Goal: Connect with others: Connect with other users

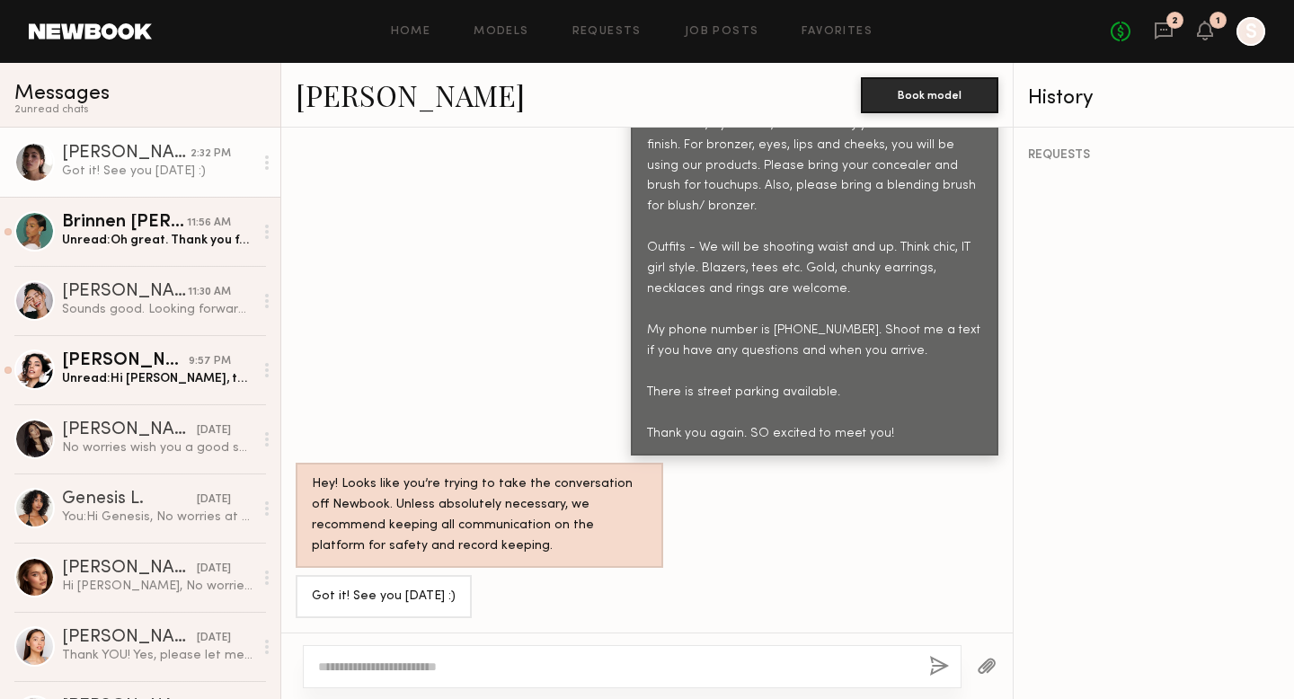
scroll to position [2372, 0]
click at [1208, 32] on icon at bounding box center [1205, 29] width 14 height 13
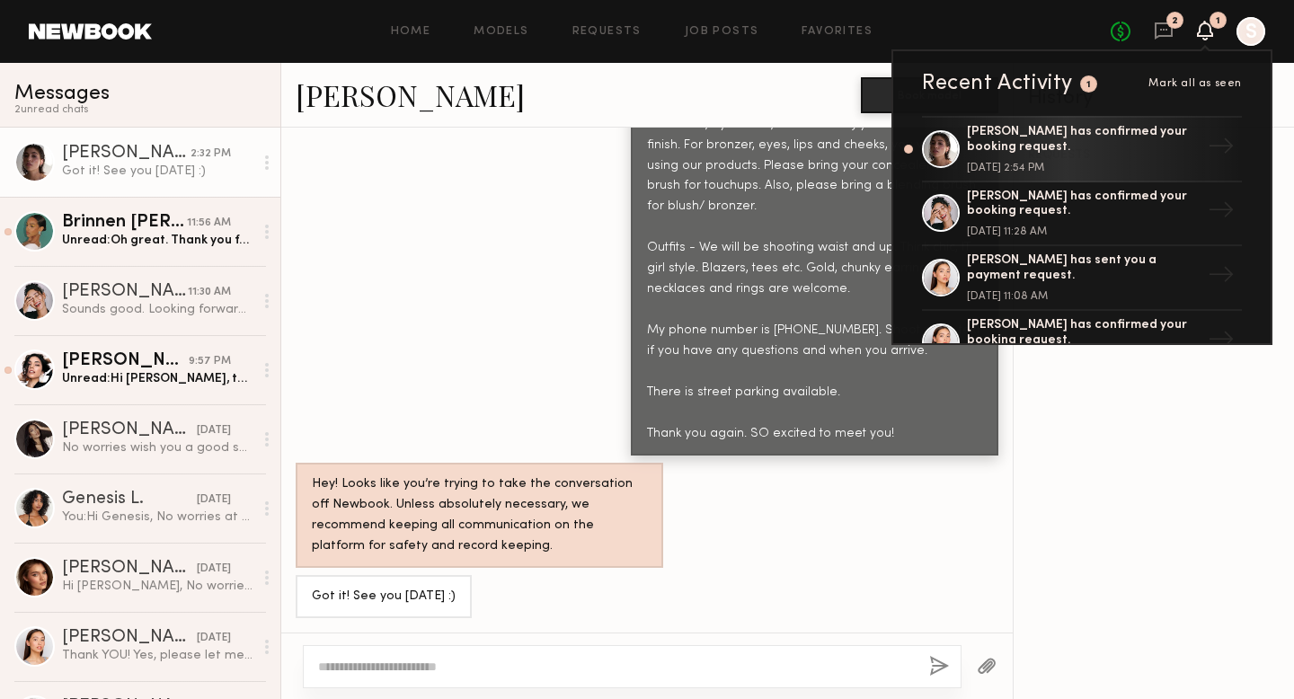
click at [1203, 29] on icon at bounding box center [1205, 29] width 14 height 13
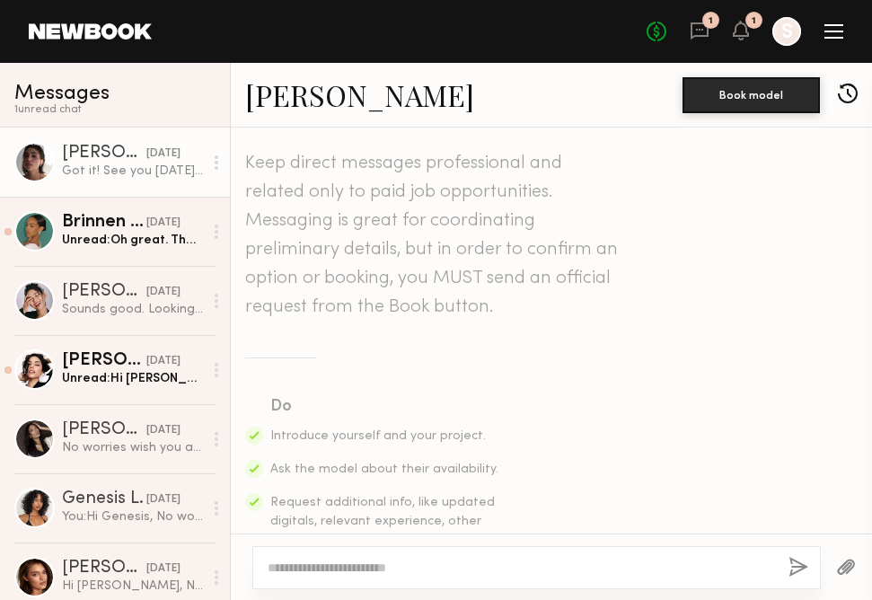
scroll to position [2708, 0]
